Goal: Find specific page/section: Find specific page/section

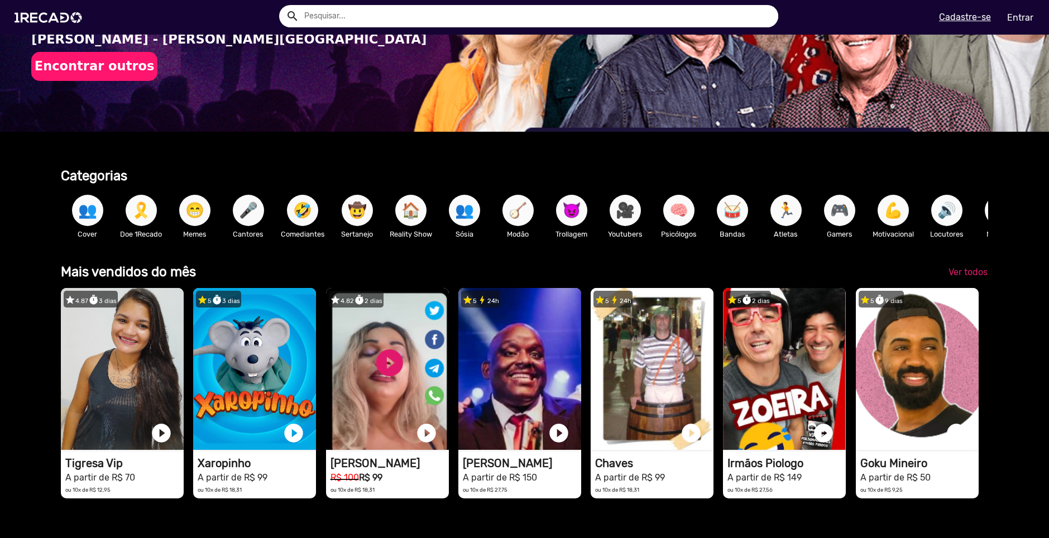
scroll to position [223, 0]
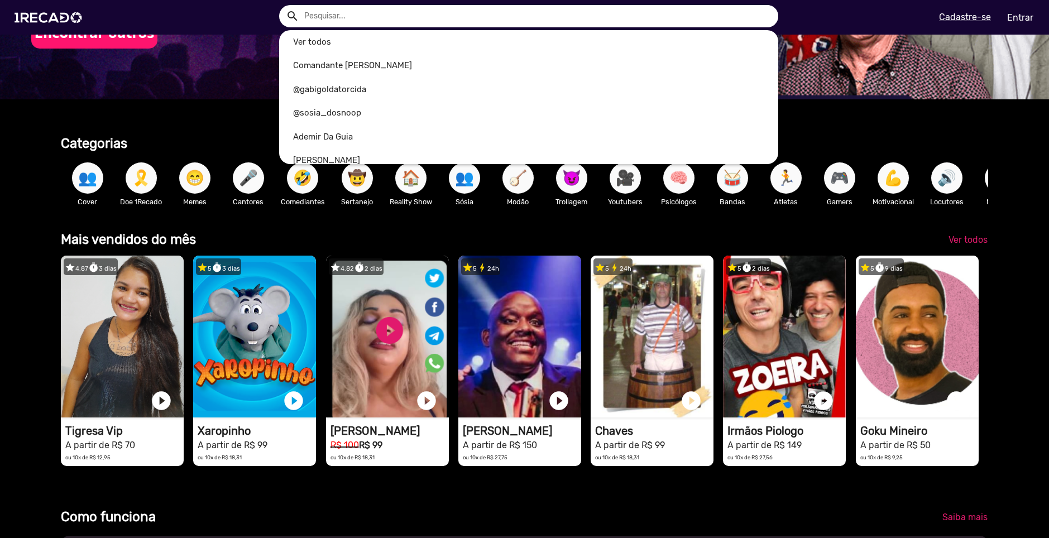
click at [394, 18] on input "text" at bounding box center [537, 16] width 483 height 22
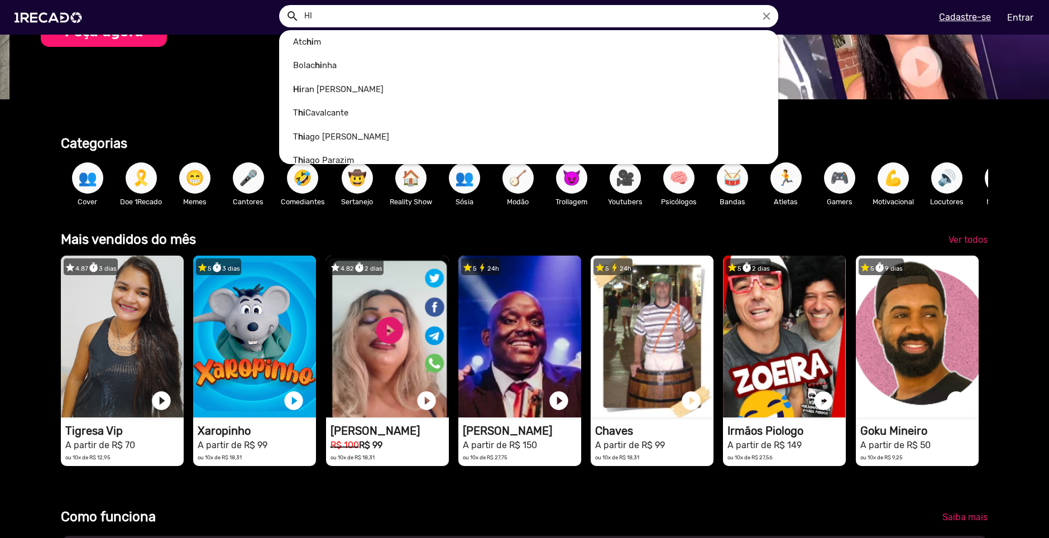
scroll to position [0, 1041]
type input "H"
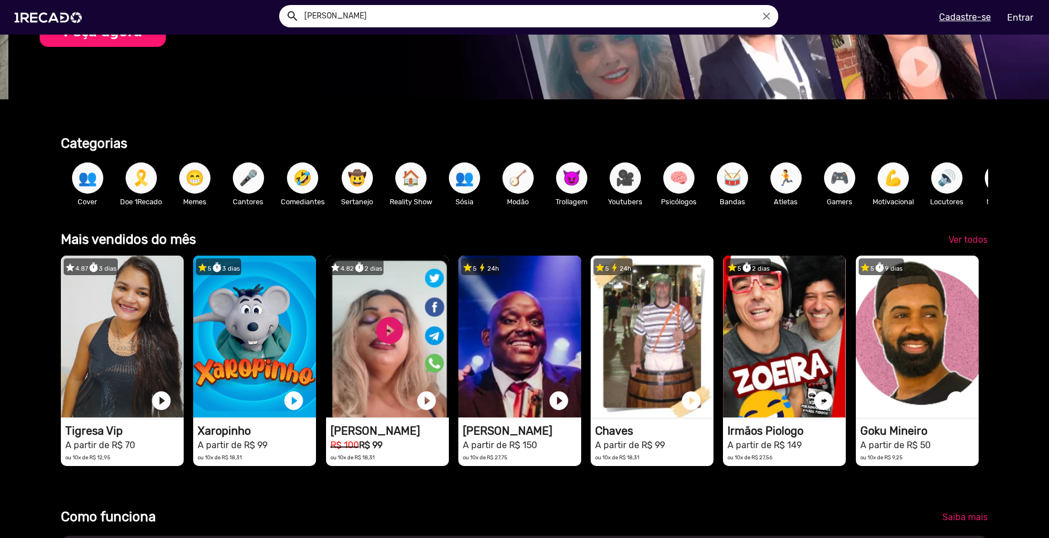
type input "[PERSON_NAME]"
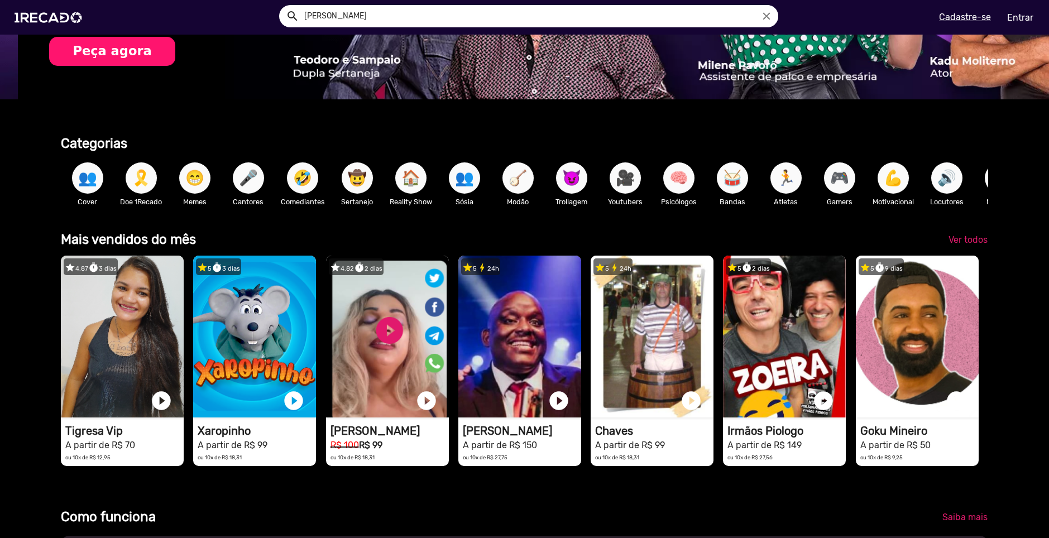
scroll to position [0, 2081]
click at [370, 26] on input "[PERSON_NAME]" at bounding box center [537, 16] width 483 height 22
click at [282, 6] on button "search" at bounding box center [292, 16] width 20 height 20
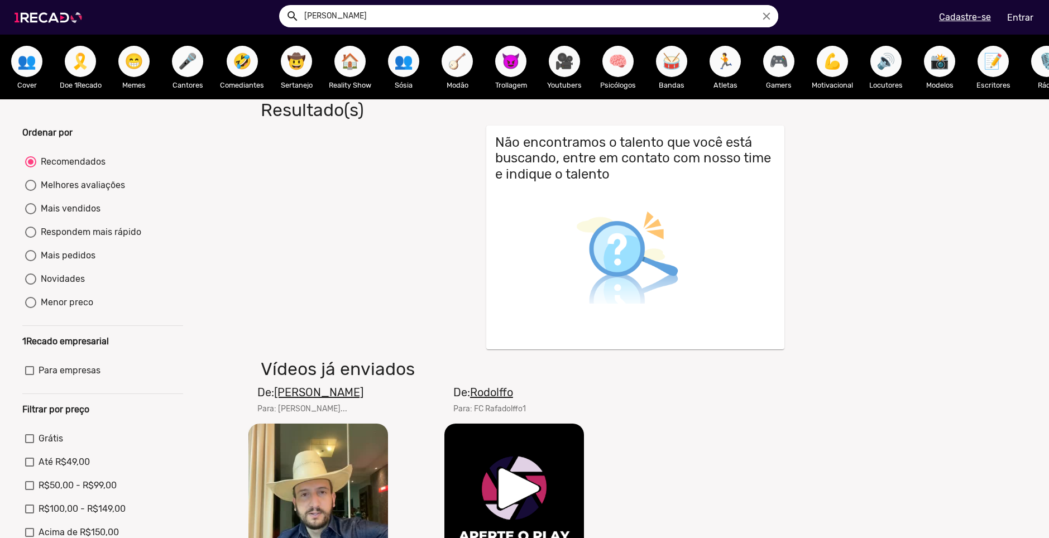
click at [53, 18] on img at bounding box center [50, 17] width 84 height 47
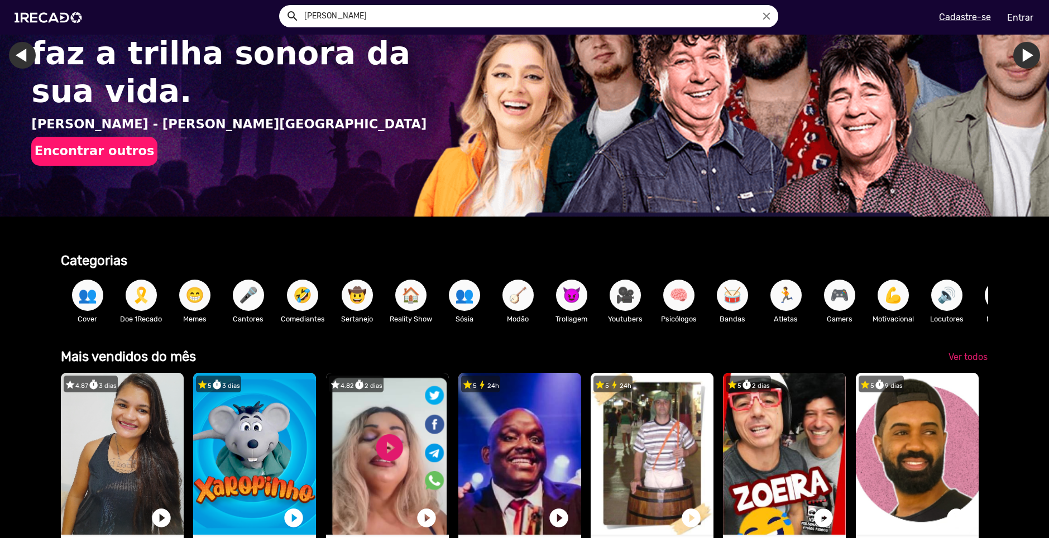
scroll to position [112, 0]
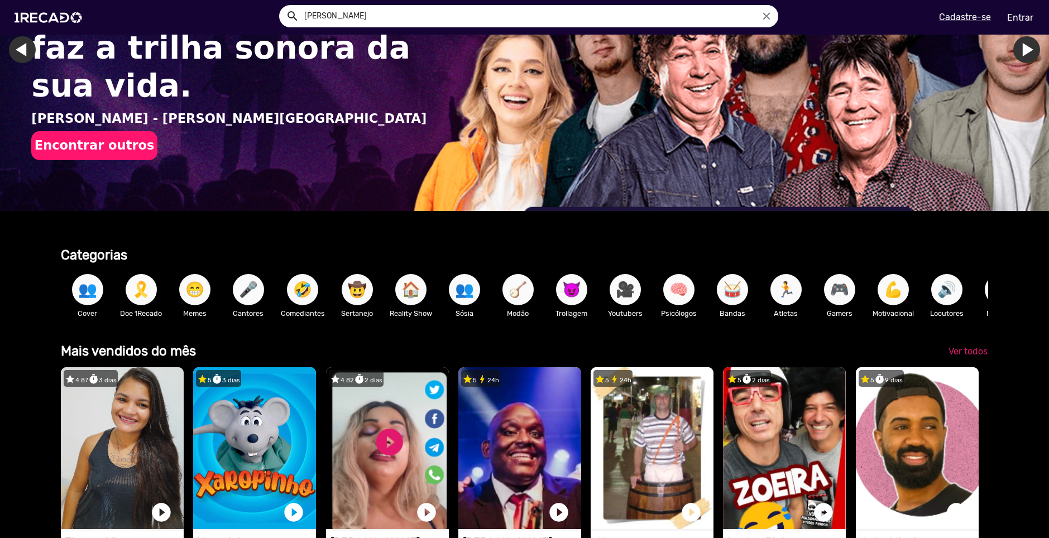
drag, startPoint x: 362, startPoint y: 20, endPoint x: 223, endPoint y: 6, distance: 140.3
click at [279, 7] on ng-autocomplete "[PERSON_NAME]" at bounding box center [529, 16] width 500 height 22
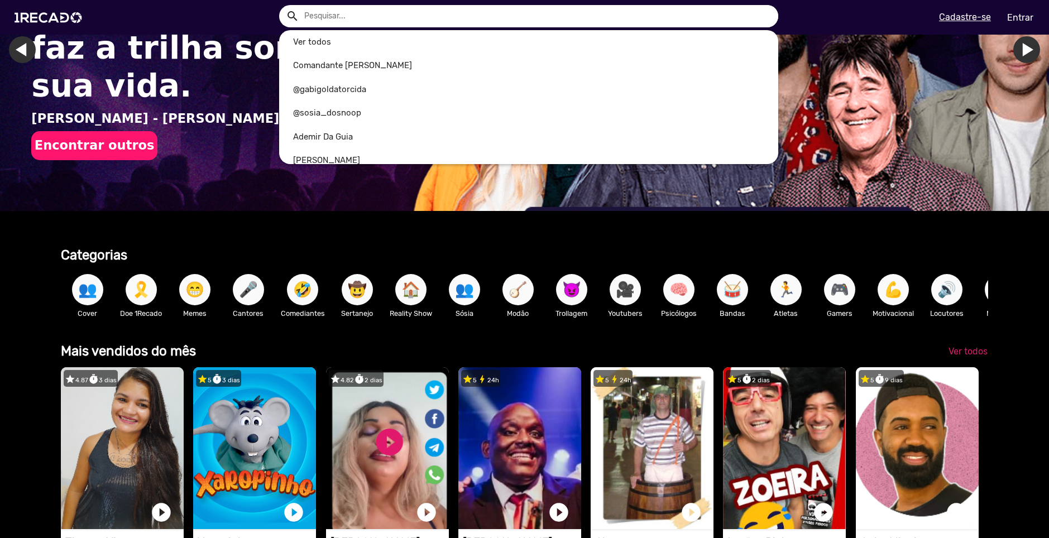
click at [356, 231] on div at bounding box center [524, 269] width 1049 height 538
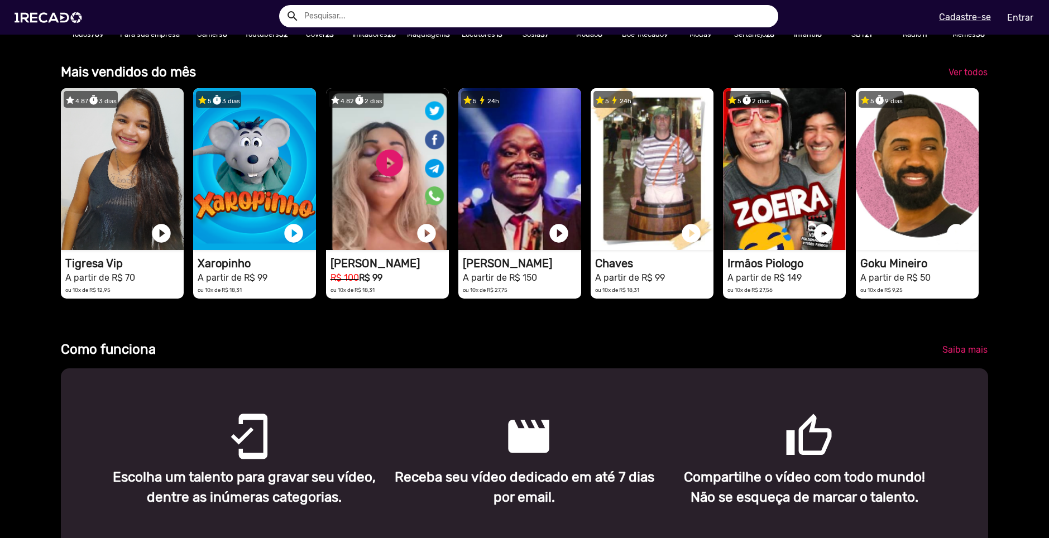
scroll to position [0, 2081]
